Goal: Task Accomplishment & Management: Complete application form

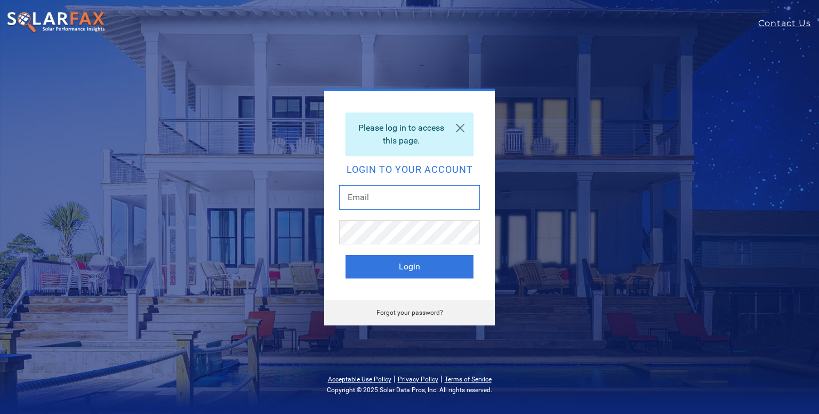
click at [375, 201] on input "text" at bounding box center [409, 197] width 141 height 25
drag, startPoint x: 406, startPoint y: 197, endPoint x: 377, endPoint y: 197, distance: 28.8
click at [377, 197] on input "[EMAIL_ADDRESS][DOMAIN_NAME]" at bounding box center [409, 197] width 141 height 25
type input "[EMAIL_ADDRESS][DOMAIN_NAME]"
click at [345, 255] on button "Login" at bounding box center [409, 266] width 128 height 23
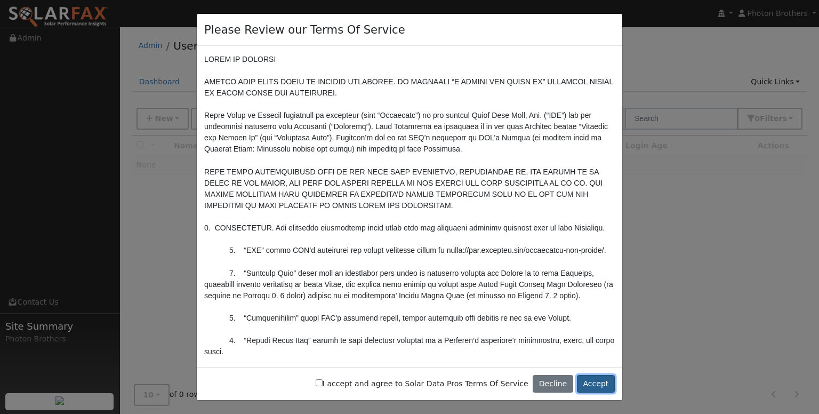
click at [602, 386] on button "Accept" at bounding box center [596, 384] width 38 height 18
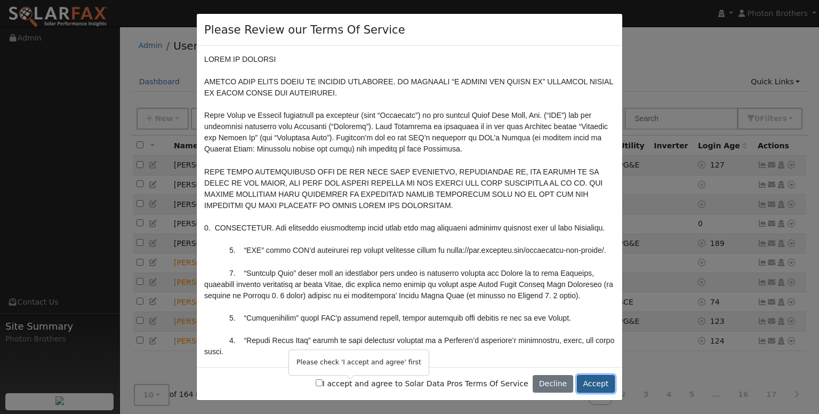
click at [599, 382] on button "Accept" at bounding box center [596, 384] width 38 height 18
click at [598, 381] on button "Accept" at bounding box center [596, 384] width 38 height 18
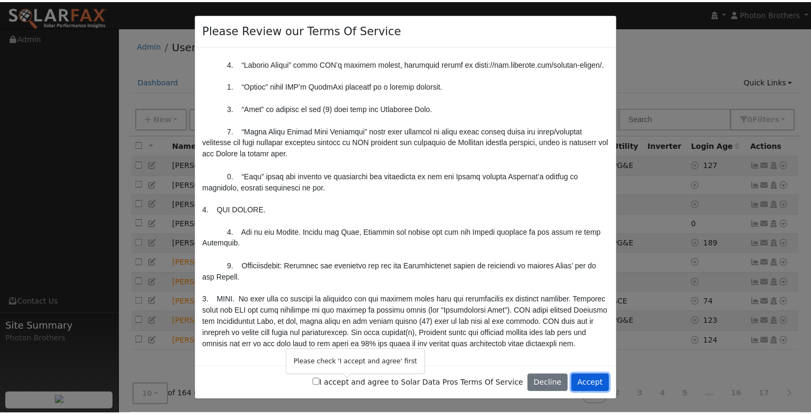
scroll to position [320, 0]
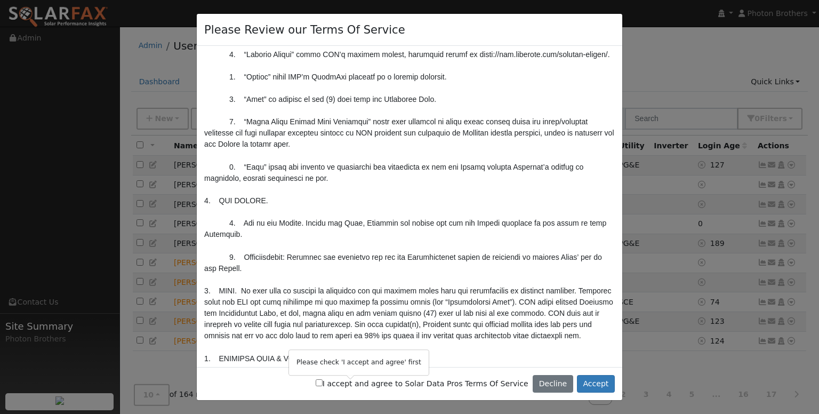
click at [323, 384] on input "I accept and agree to Solar Data Pros Terms Of Service" at bounding box center [319, 382] width 7 height 7
checkbox input "true"
click at [603, 384] on button "Accept" at bounding box center [596, 384] width 38 height 18
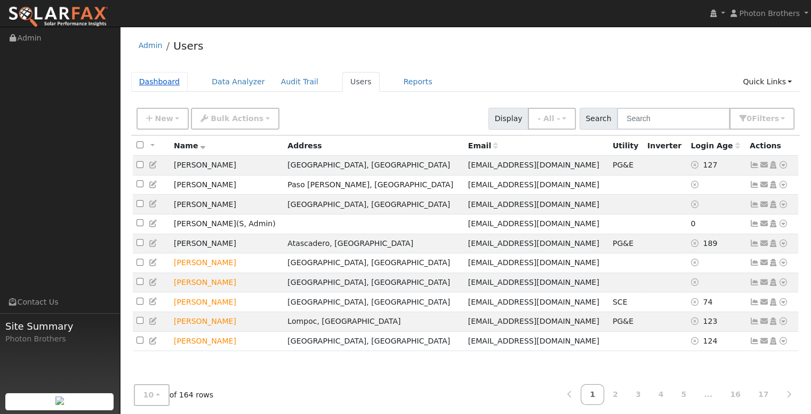
click at [173, 83] on link "Dashboard" at bounding box center [159, 82] width 57 height 20
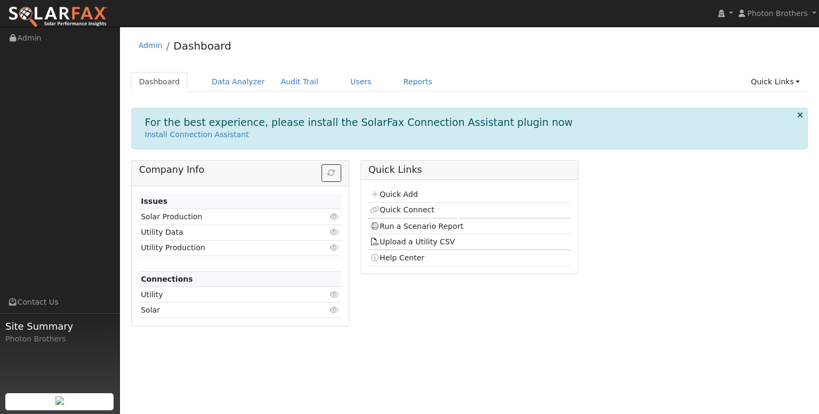
click at [801, 116] on icon at bounding box center [800, 115] width 6 height 8
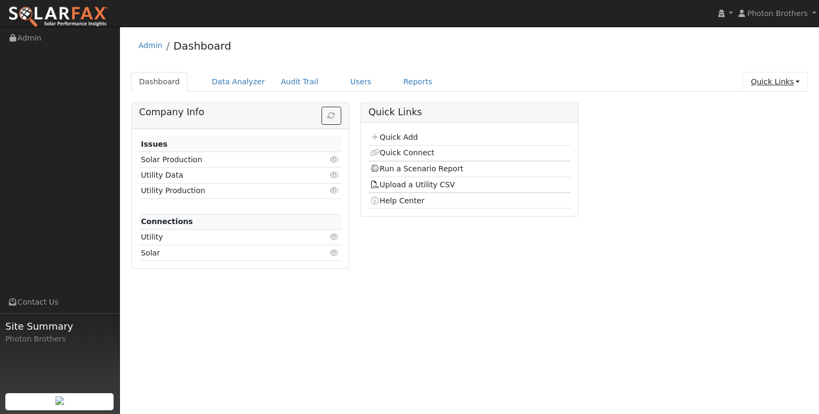
click at [766, 86] on link "Quick Links" at bounding box center [775, 82] width 65 height 20
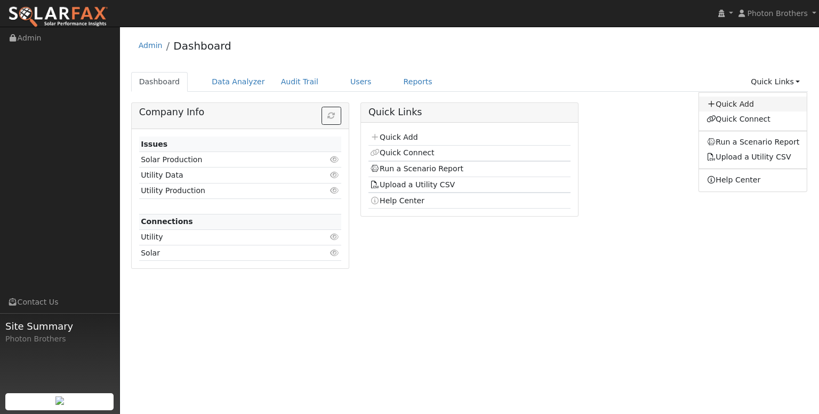
click at [759, 101] on link "Quick Add" at bounding box center [753, 103] width 108 height 15
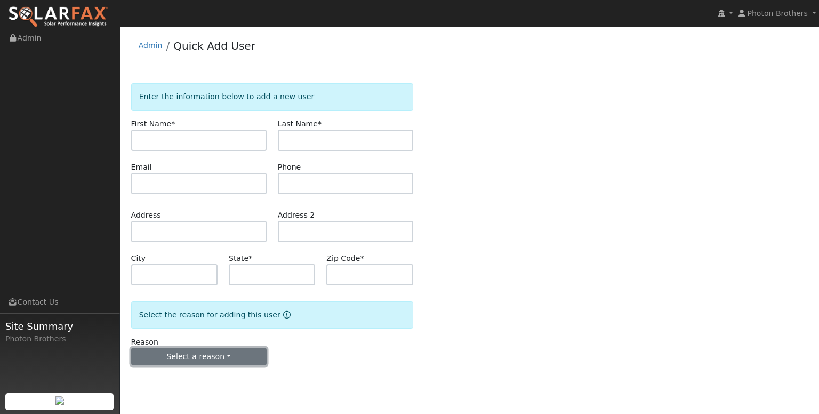
click at [212, 362] on button "Select a reason" at bounding box center [198, 357] width 135 height 18
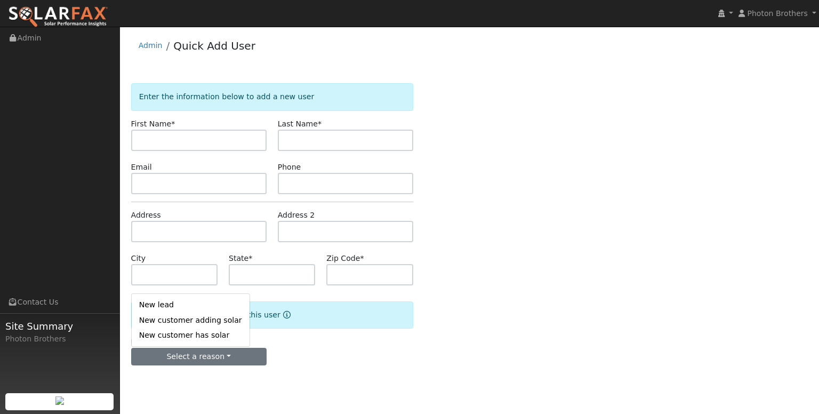
click at [305, 356] on div "Reason Select a reason New lead New customer adding solar New customer has solar" at bounding box center [271, 350] width 293 height 29
